Goal: Find specific page/section: Find specific page/section

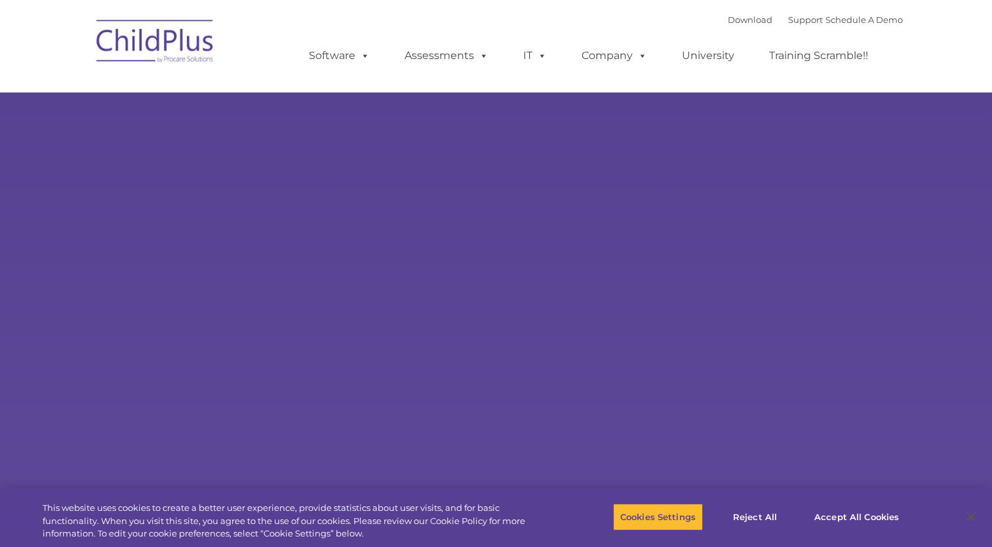
select select "MEDIUM"
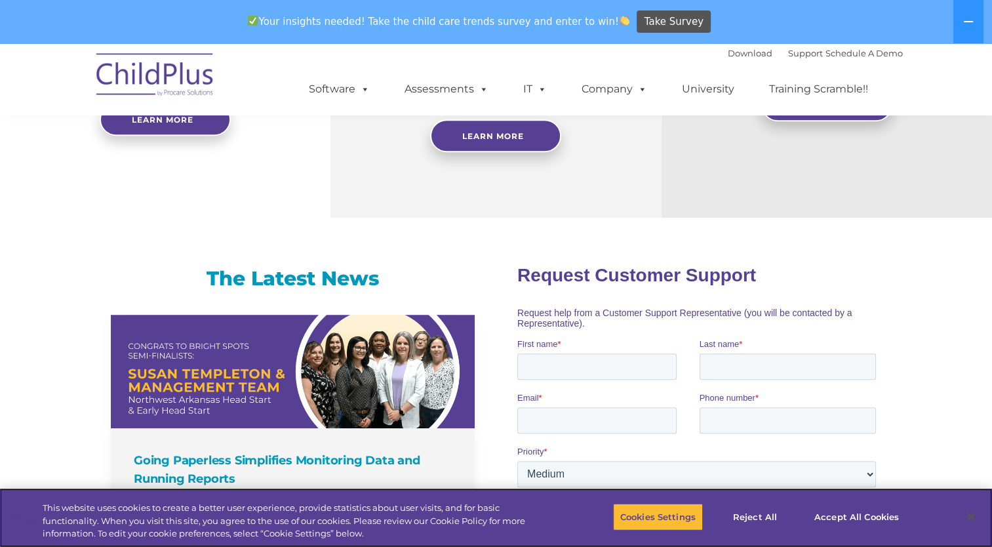
scroll to position [695, 0]
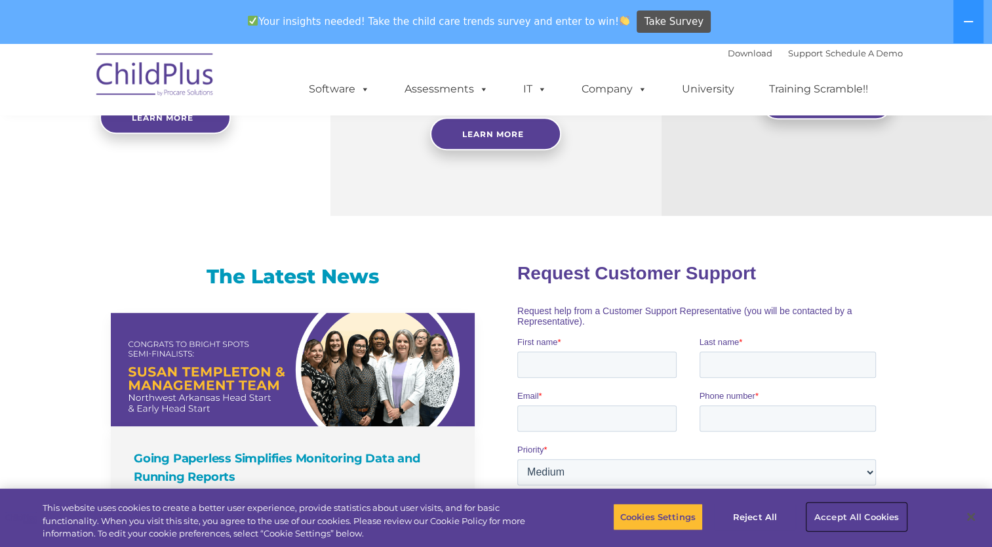
click at [844, 518] on button "Accept All Cookies" at bounding box center [857, 517] width 99 height 28
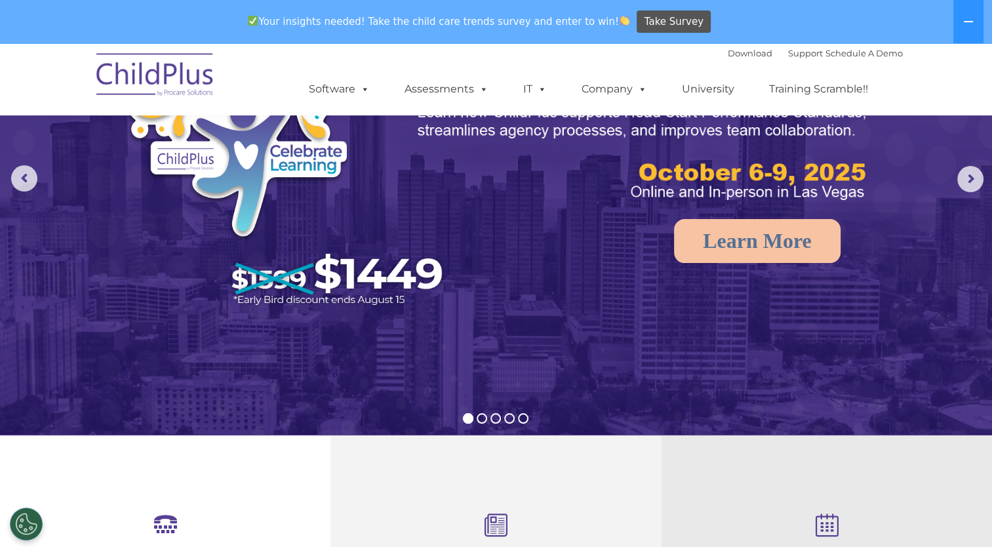
scroll to position [0, 0]
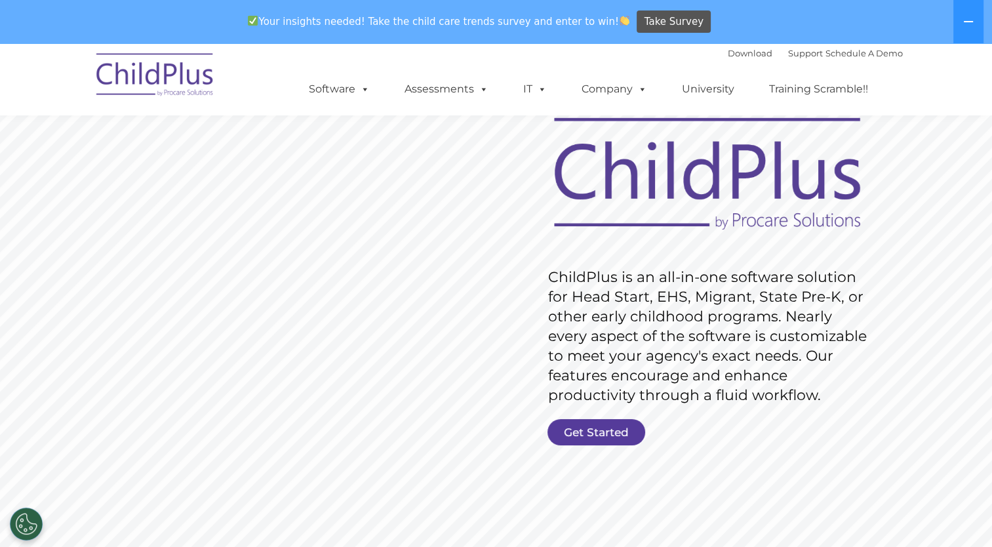
scroll to position [66, 0]
click at [612, 436] on link "Get Started" at bounding box center [597, 432] width 98 height 26
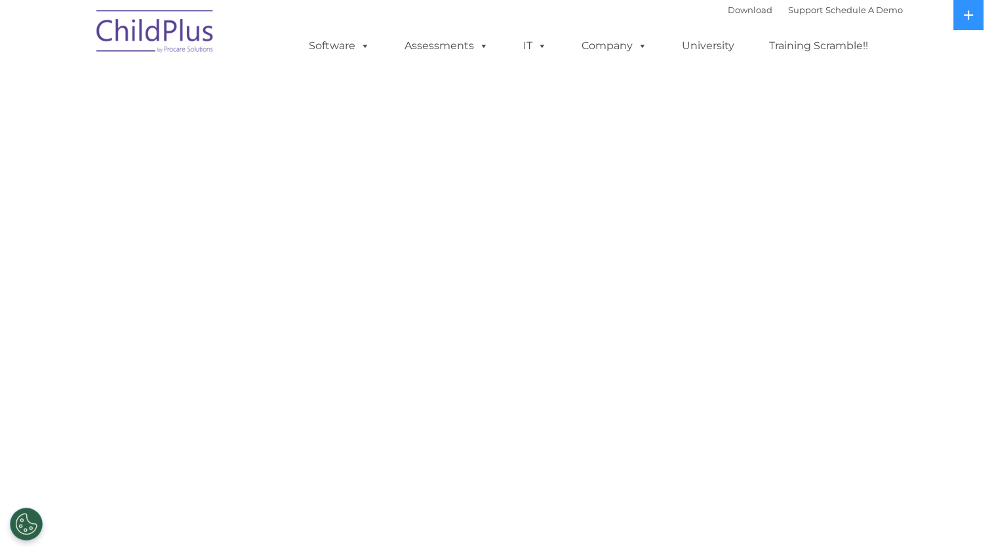
select select "MEDIUM"
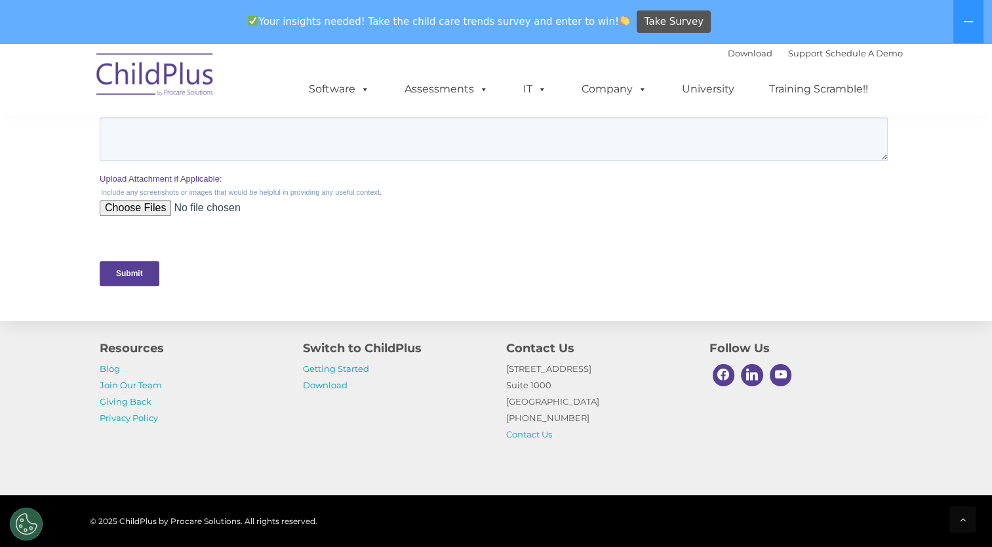
scroll to position [640, 0]
